Goal: Information Seeking & Learning: Find specific fact

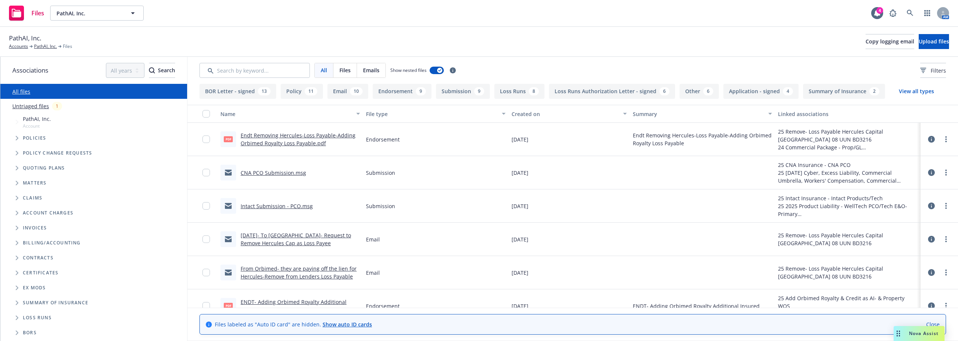
click at [912, 330] on div "Nova Assist" at bounding box center [918, 333] width 51 height 15
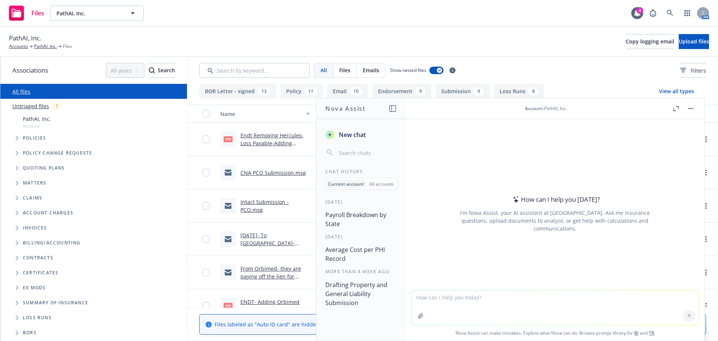
click at [352, 215] on button "Payroll Breakdown by State" at bounding box center [361, 219] width 77 height 22
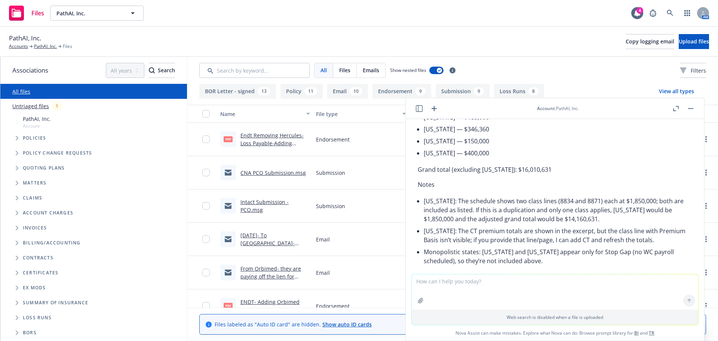
scroll to position [443, 0]
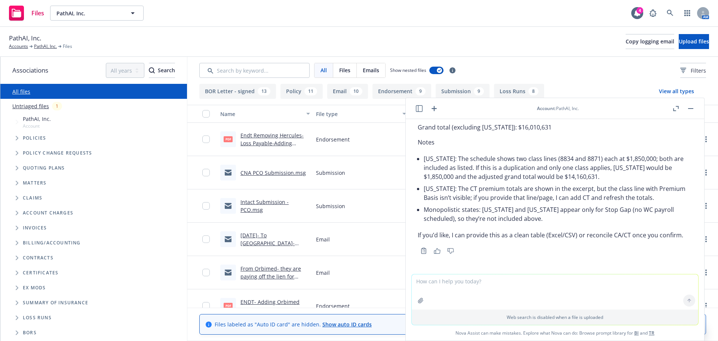
click at [480, 170] on li "[US_STATE]: The schedule shows two class lines (8834 and 8871) each at $1,850,0…" at bounding box center [558, 168] width 269 height 30
click at [554, 214] on li "Monopolistic states: [US_STATE] and [US_STATE] appear only for Stop Gap (no WC …" at bounding box center [558, 214] width 269 height 21
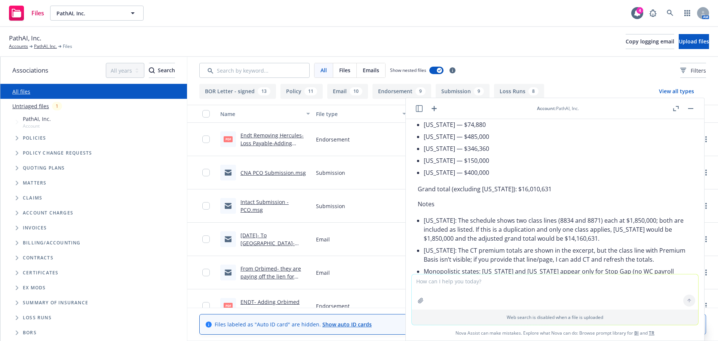
scroll to position [406, 0]
